Goal: Information Seeking & Learning: Learn about a topic

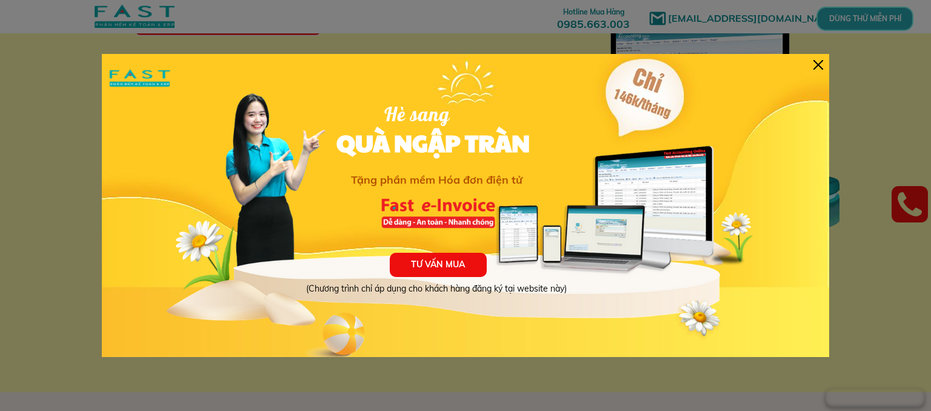
click at [819, 60] on div at bounding box center [818, 65] width 10 height 10
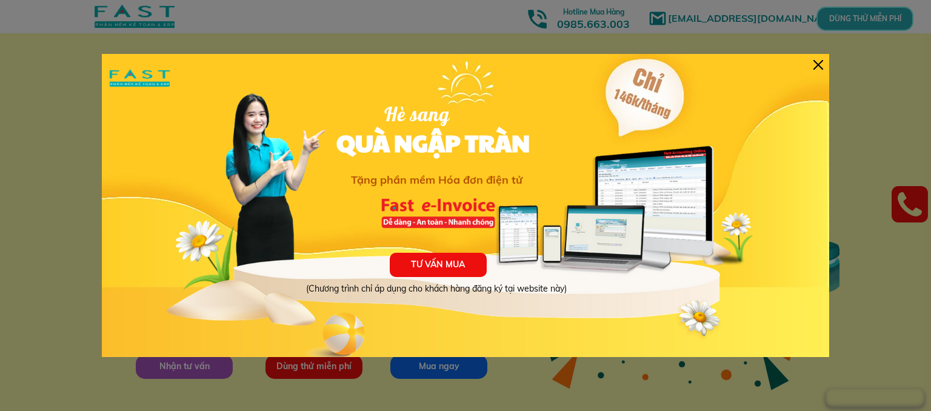
click at [824, 57] on div "TƯ VẤN MUA (Chương trình chỉ áp dụng cho khách hàng đăng ký tại website này) Hè…" at bounding box center [465, 205] width 727 height 303
click at [812, 64] on div "TƯ VẤN MUA (Chương trình chỉ áp dụng cho khách hàng đăng ký tại website này) Hè…" at bounding box center [465, 205] width 727 height 303
click at [824, 63] on div "TƯ VẤN MUA (Chương trình chỉ áp dụng cho khách hàng đăng ký tại website này) Hè…" at bounding box center [465, 205] width 727 height 303
click at [821, 63] on div at bounding box center [818, 65] width 10 height 10
